Goal: Find specific page/section: Find specific page/section

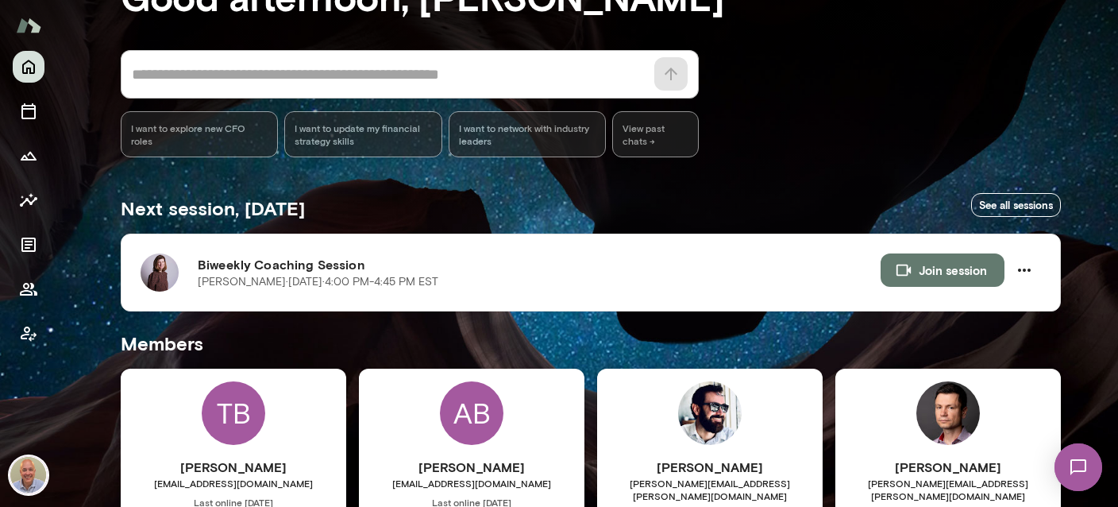
scroll to position [94, 0]
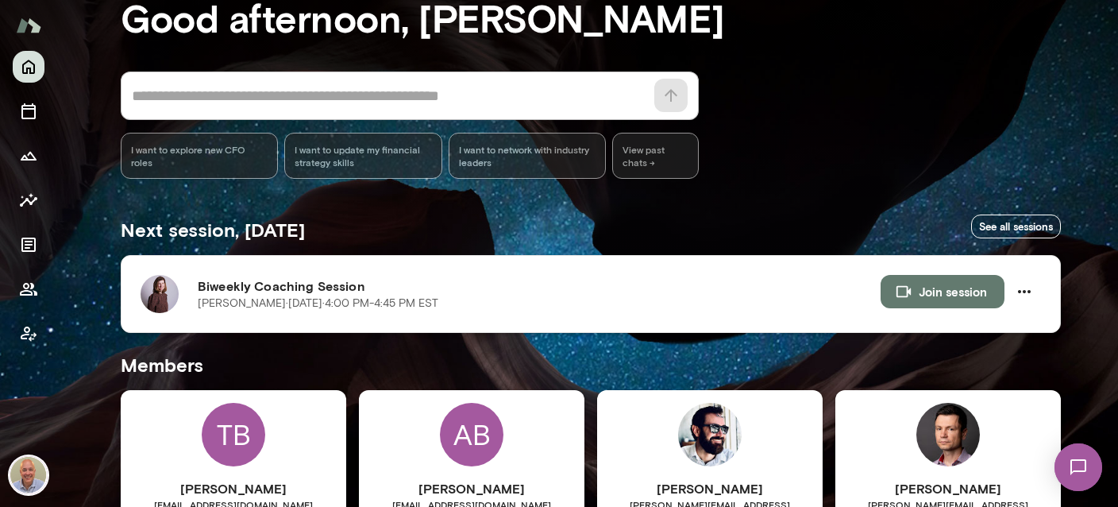
click at [326, 305] on p "[PERSON_NAME] · [DATE] · 4:00 PM-4:45 PM EST" at bounding box center [318, 303] width 241 height 16
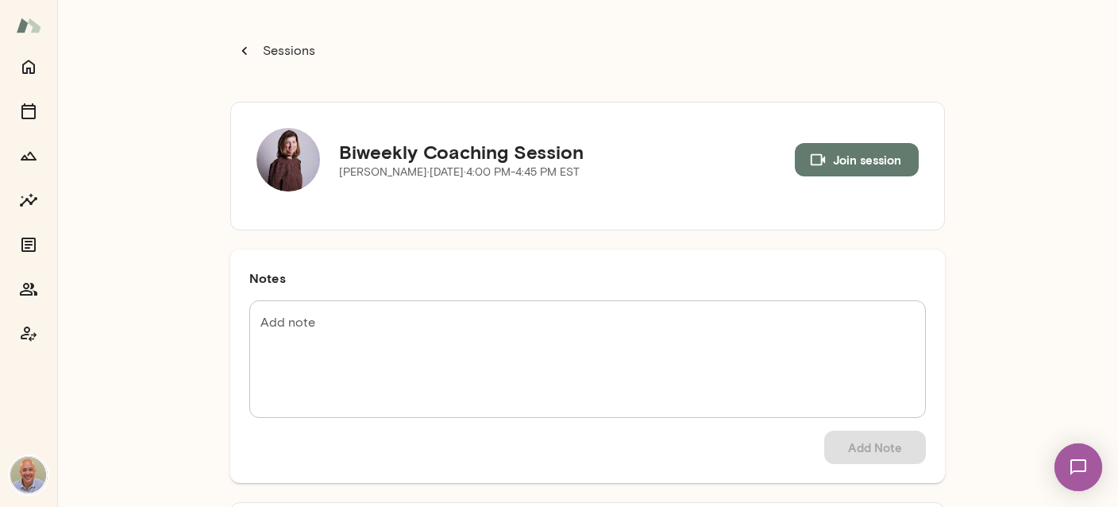
click at [245, 52] on icon "button" at bounding box center [244, 51] width 5 height 8
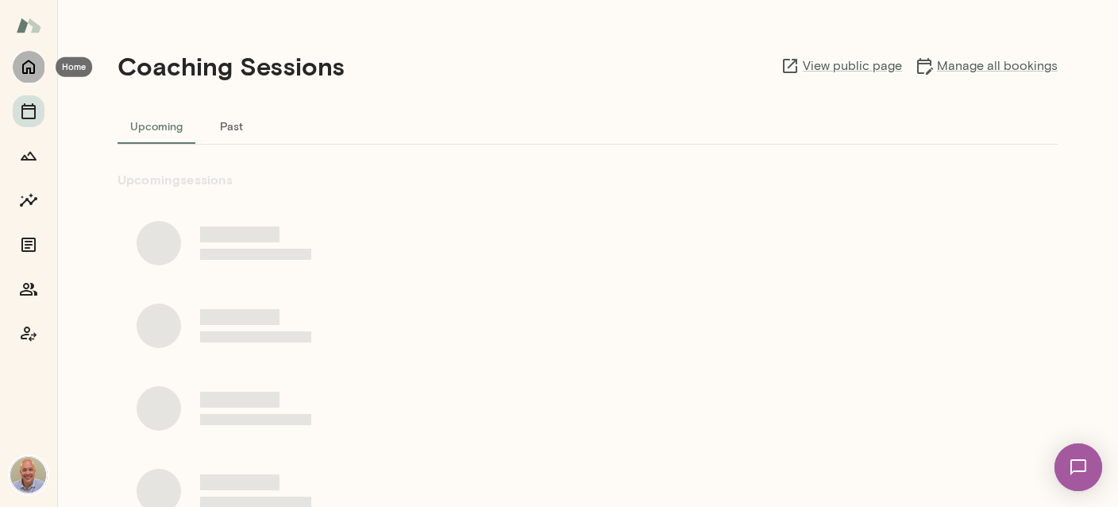
click at [33, 62] on icon "Home" at bounding box center [28, 66] width 19 height 19
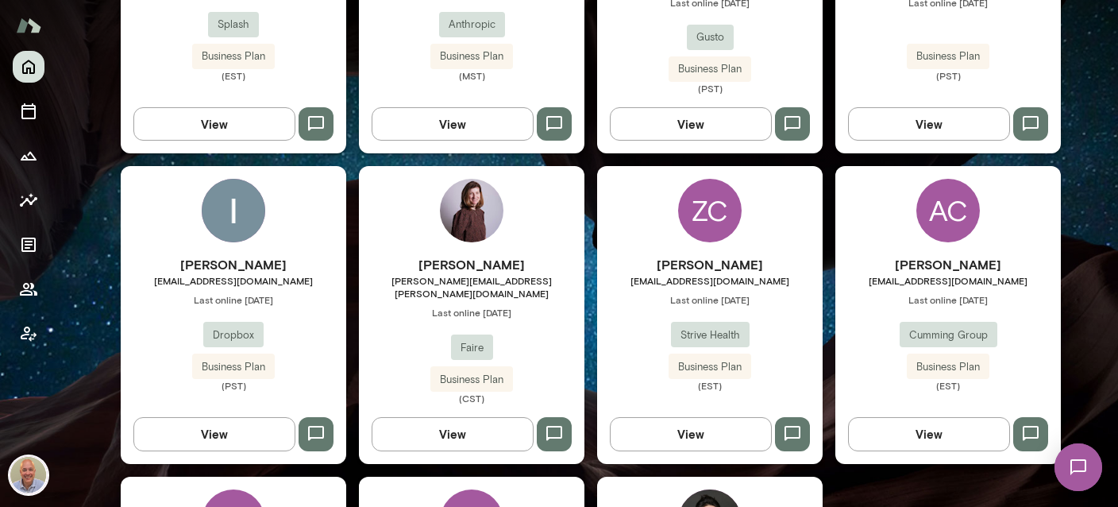
scroll to position [660, 0]
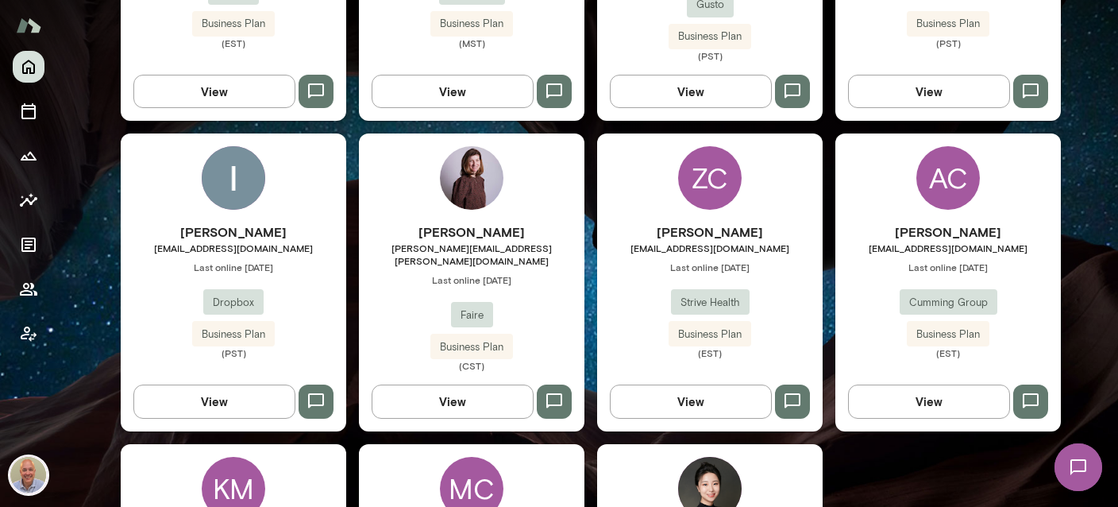
click at [523, 203] on div "Kristina Popova-Boasso [EMAIL_ADDRESS][PERSON_NAME][DOMAIN_NAME] Last online [D…" at bounding box center [472, 281] width 226 height 297
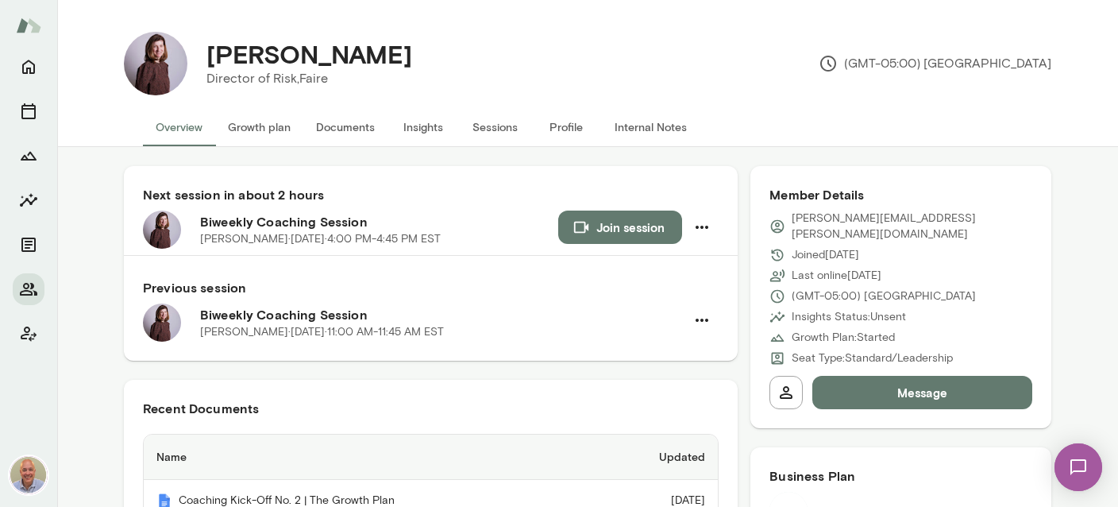
click at [656, 131] on button "Internal Notes" at bounding box center [651, 127] width 98 height 38
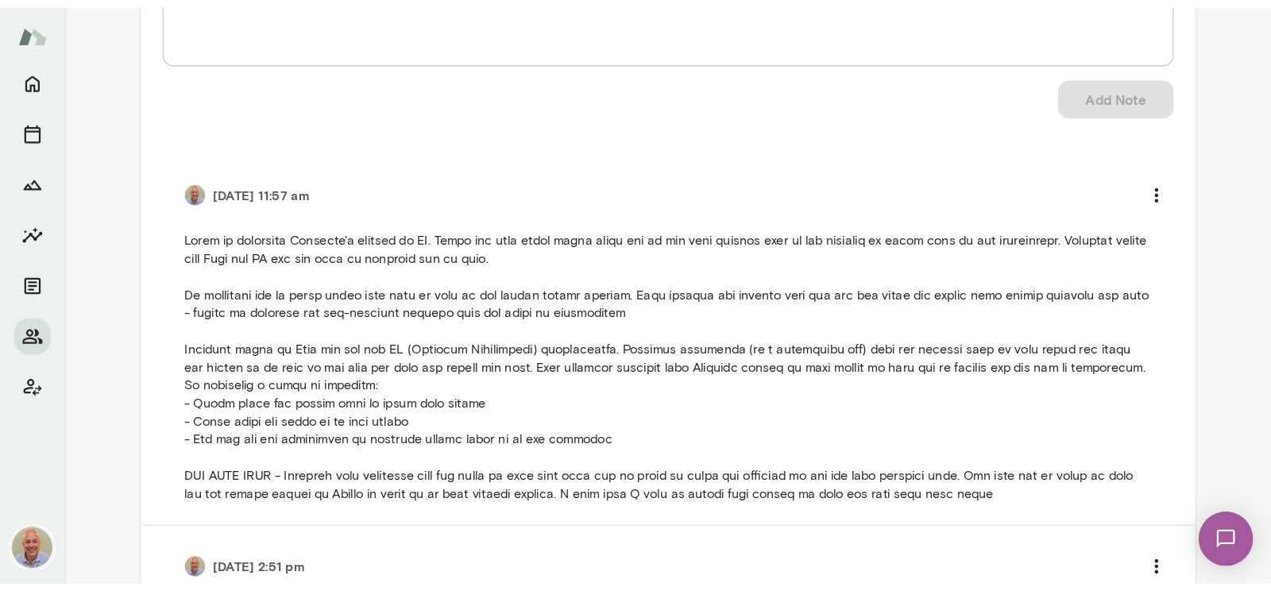
scroll to position [377, 0]
